Goal: Check status: Check status

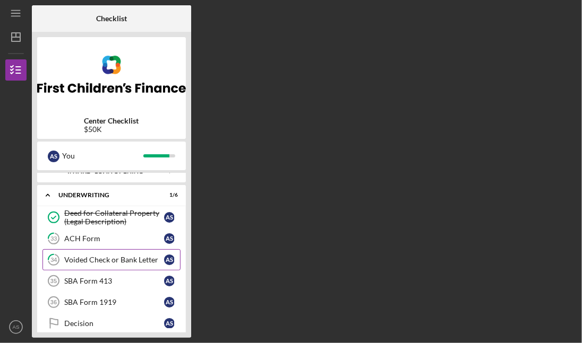
scroll to position [31, 0]
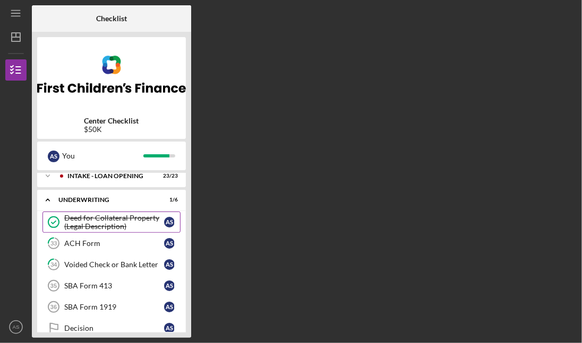
click at [102, 227] on div "Deed for Collateral Property (Legal Description)" at bounding box center [114, 222] width 100 height 17
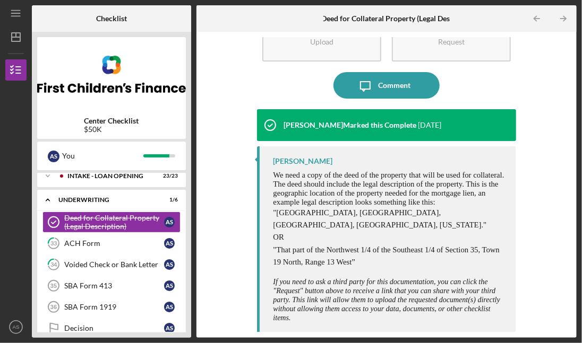
scroll to position [55, 0]
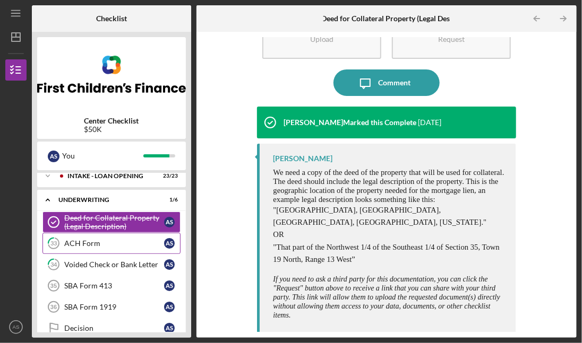
click at [121, 248] on link "33 ACH Form A S" at bounding box center [111, 243] width 138 height 21
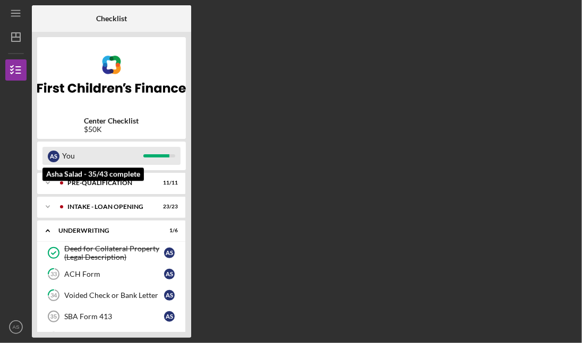
click at [100, 157] on div "You" at bounding box center [102, 156] width 81 height 18
